Goal: Navigation & Orientation: Go to known website

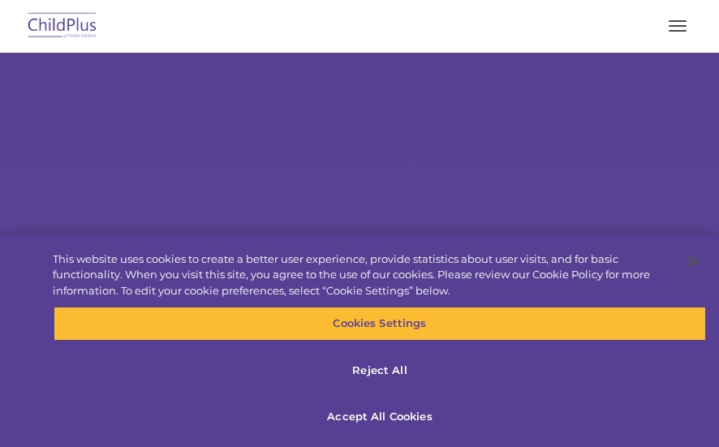
select select "MEDIUM"
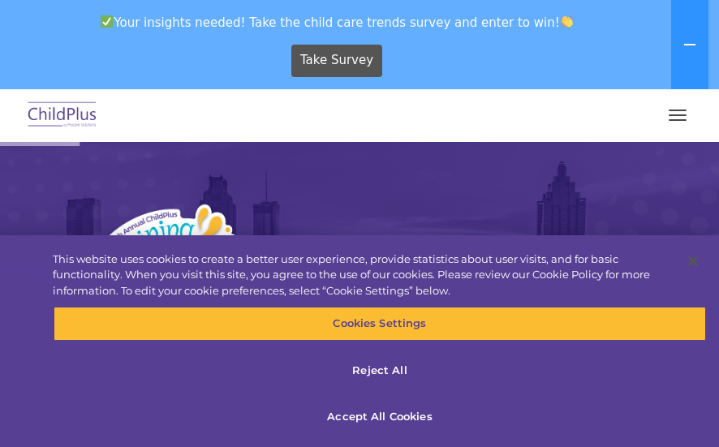
click at [677, 115] on span "button" at bounding box center [677, 115] width 18 height 2
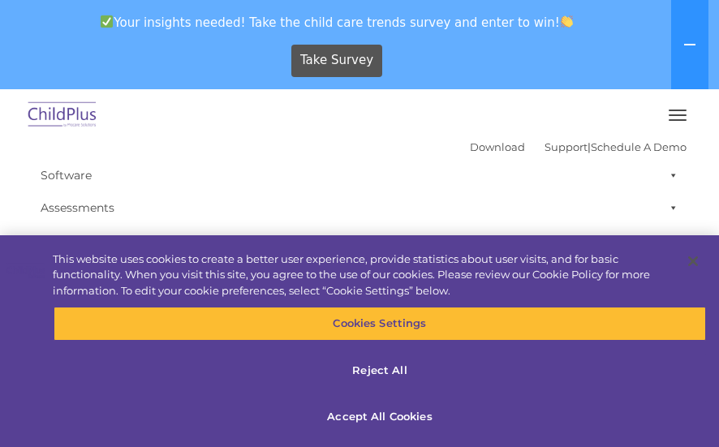
click at [675, 107] on button "button" at bounding box center [677, 115] width 34 height 26
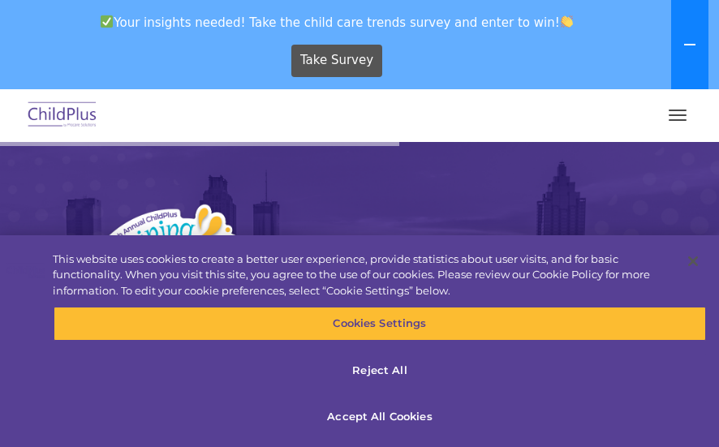
click at [691, 43] on icon at bounding box center [689, 44] width 13 height 13
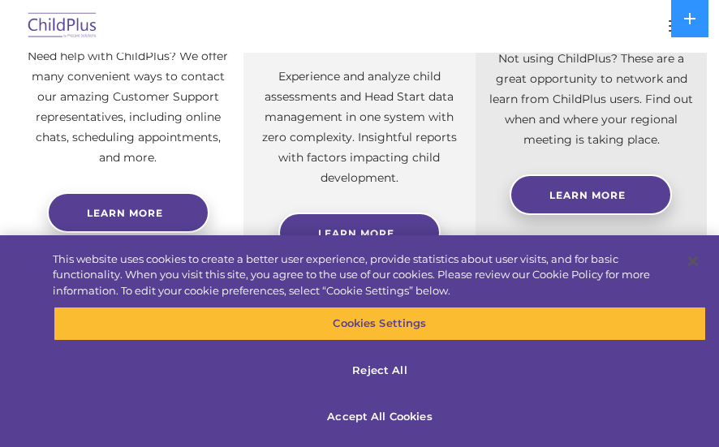
scroll to position [688, 0]
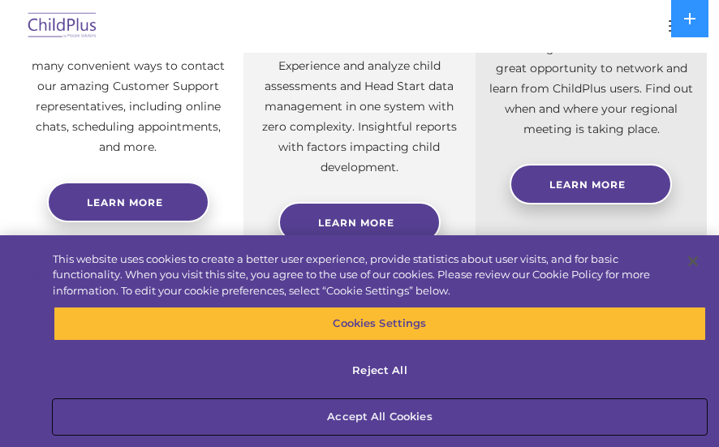
click at [548, 410] on button "Accept All Cookies" at bounding box center [380, 417] width 652 height 34
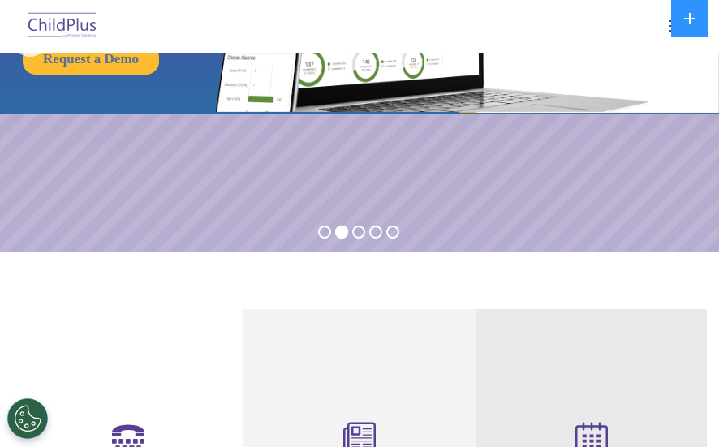
scroll to position [0, 0]
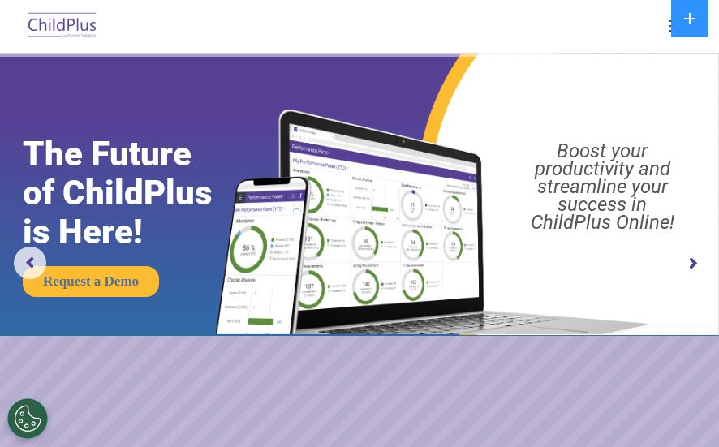
click at [74, 23] on img at bounding box center [62, 26] width 76 height 38
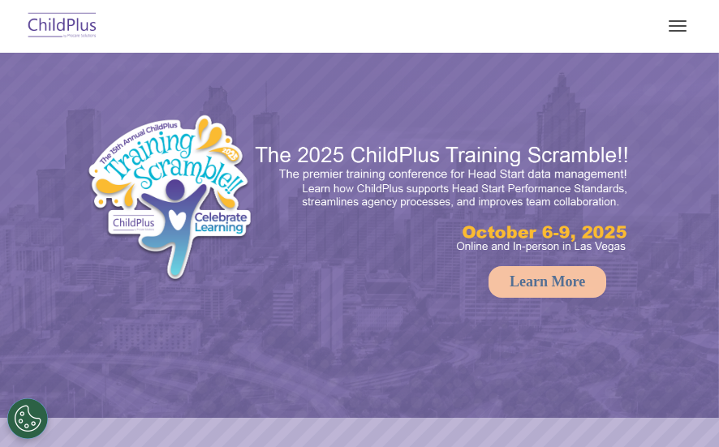
select select "MEDIUM"
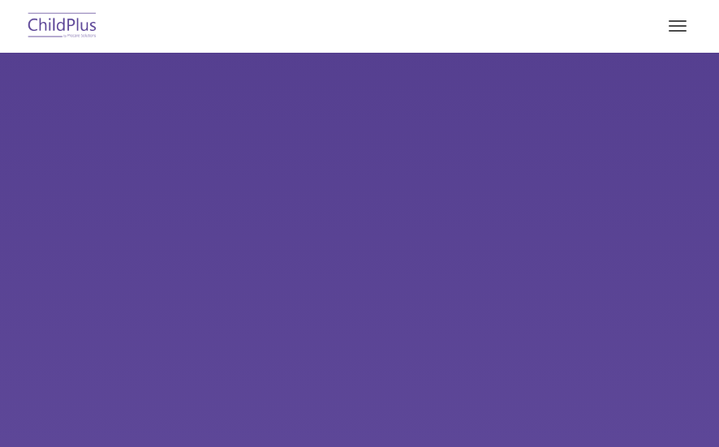
select select "MEDIUM"
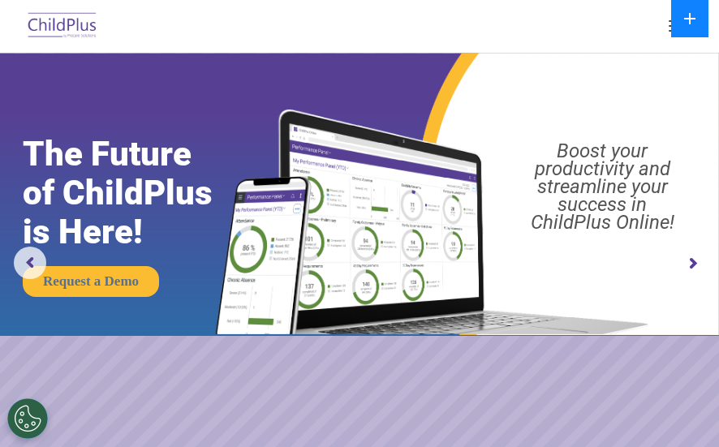
click at [672, 20] on button at bounding box center [689, 18] width 37 height 37
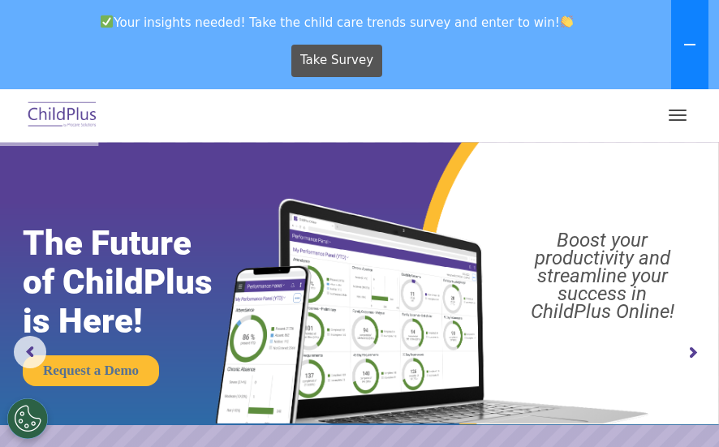
click at [707, 40] on button at bounding box center [689, 44] width 37 height 89
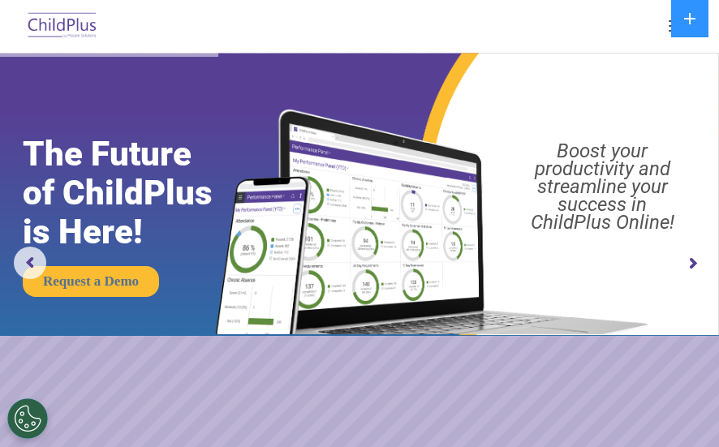
click at [668, 28] on button "button" at bounding box center [677, 26] width 34 height 26
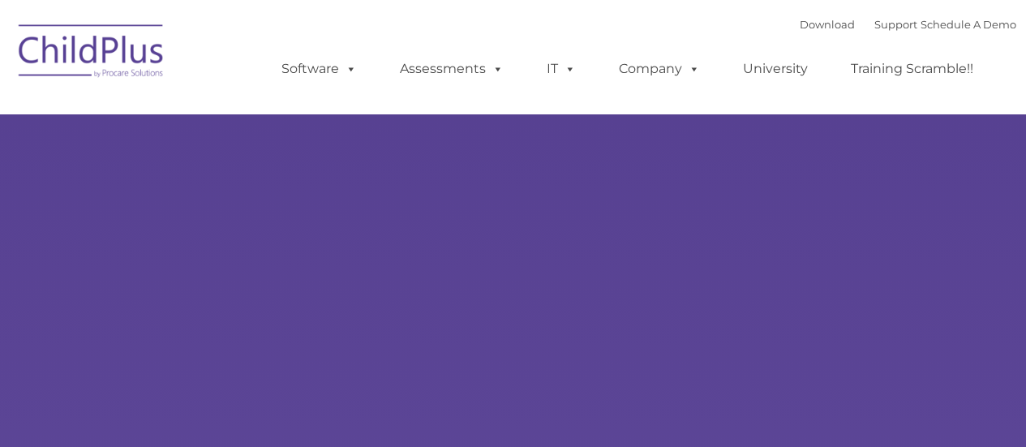
type input ""
select select "MEDIUM"
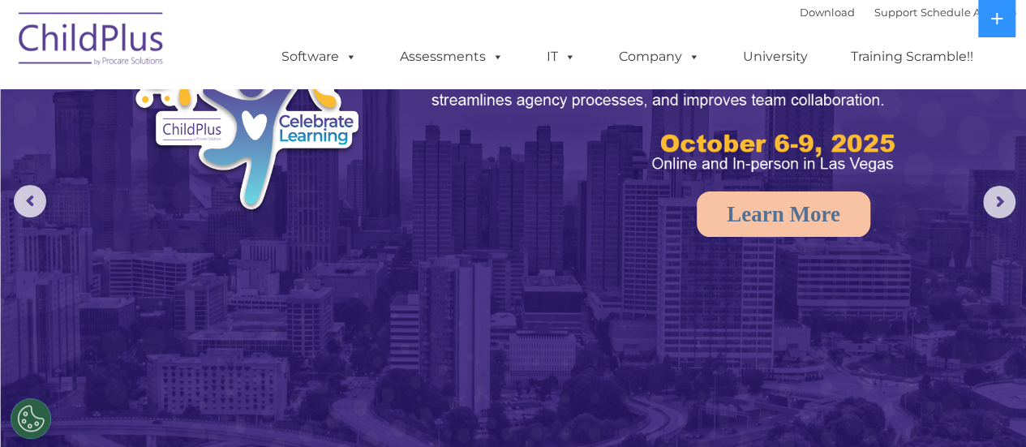
scroll to position [99, 0]
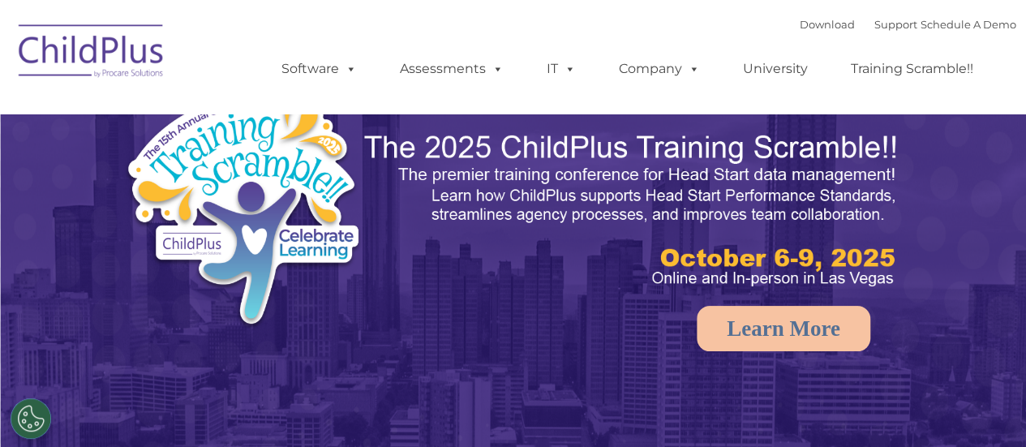
select select "MEDIUM"
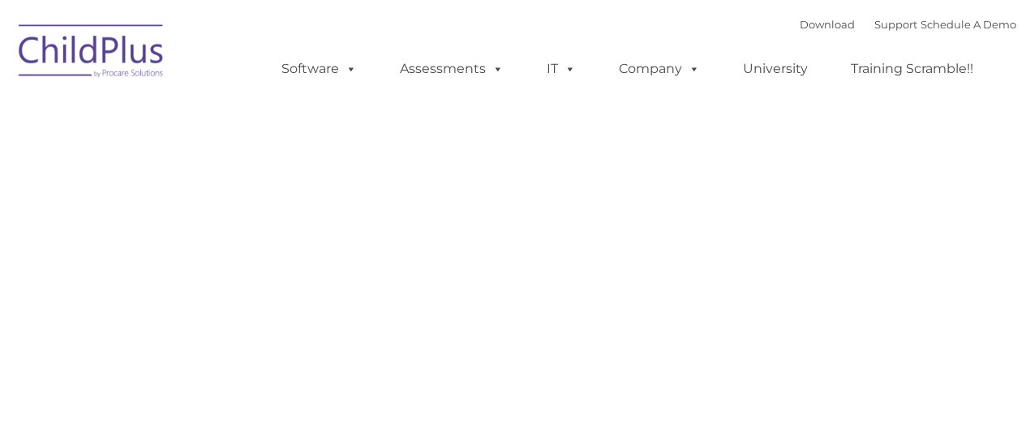
type input ""
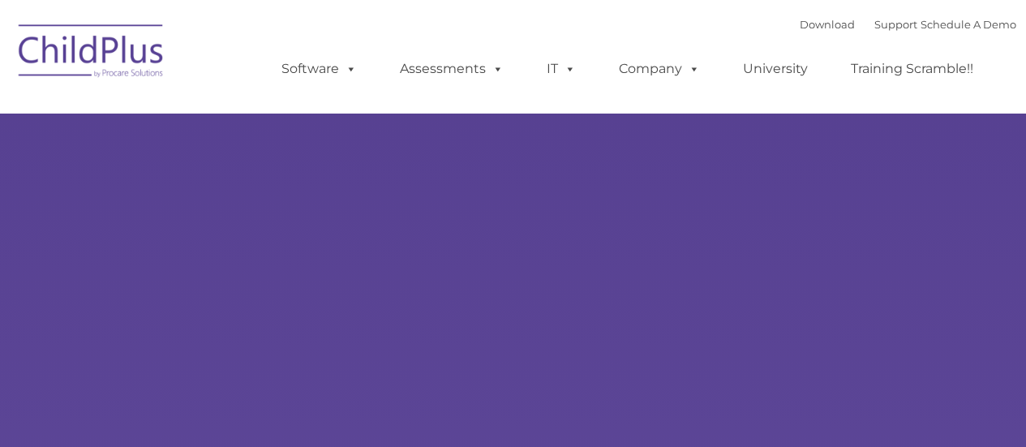
type input ""
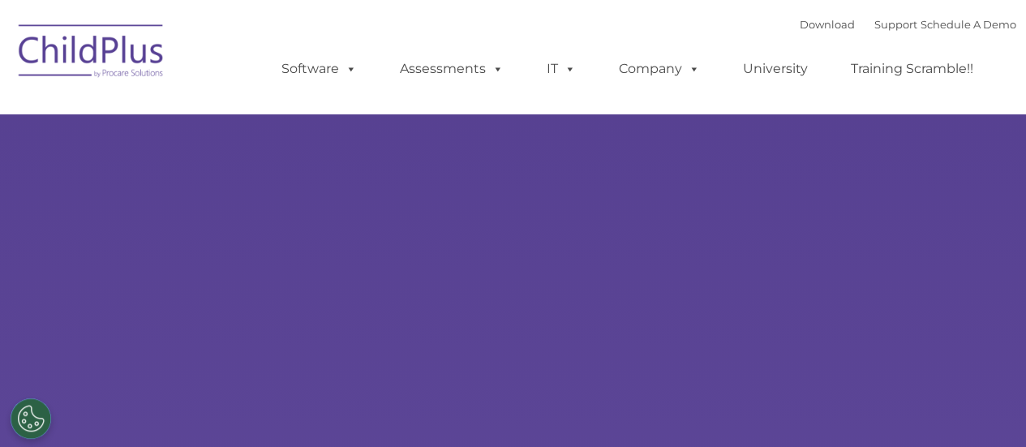
select select "MEDIUM"
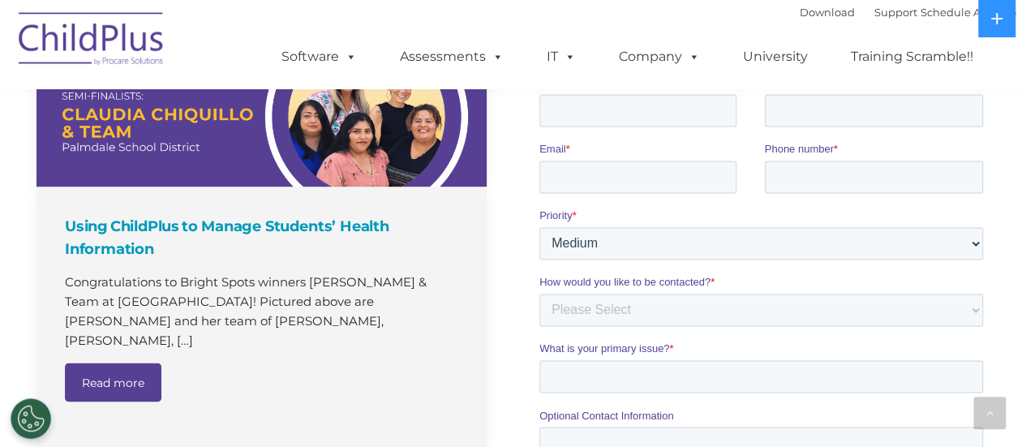
scroll to position [1113, 0]
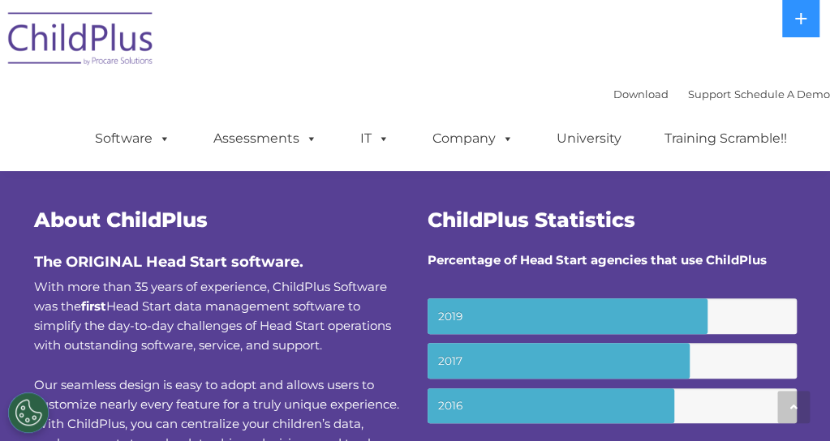
scroll to position [459, 0]
click at [101, 34] on img at bounding box center [81, 41] width 162 height 81
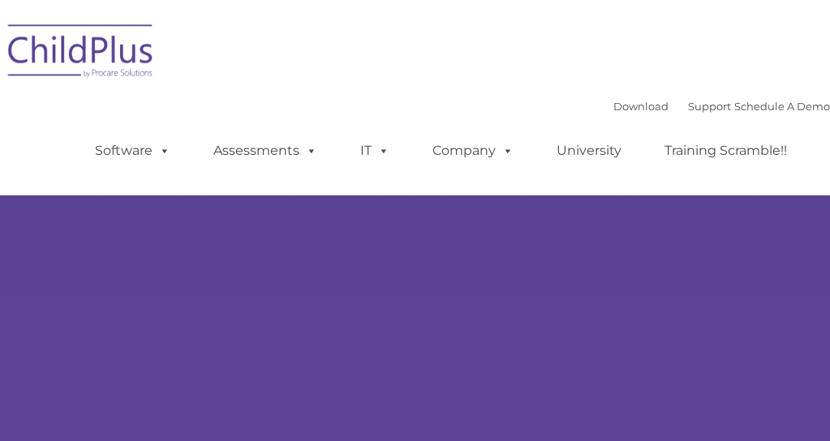
type input ""
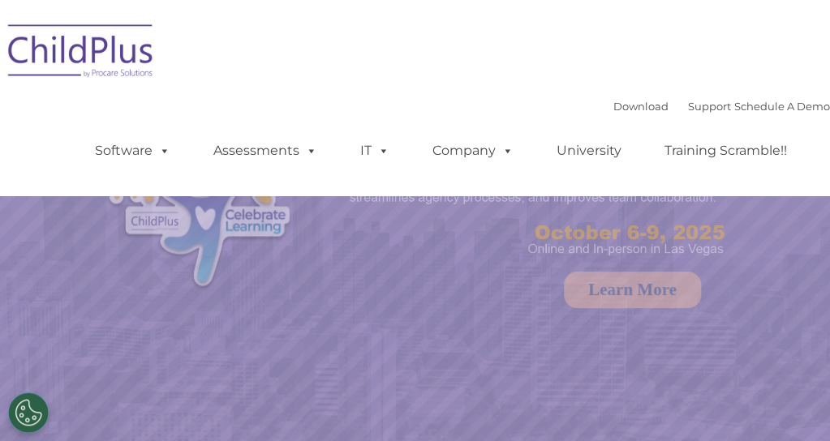
select select "MEDIUM"
